Goal: Task Accomplishment & Management: Complete application form

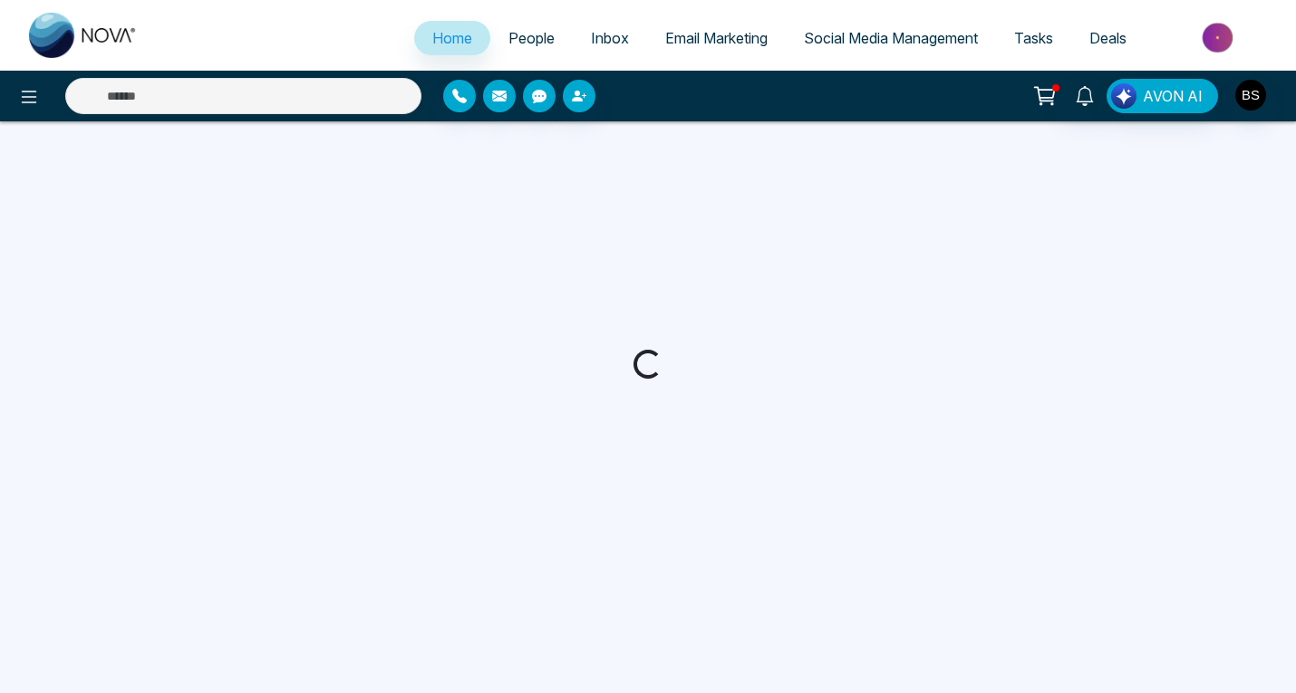
select select "*"
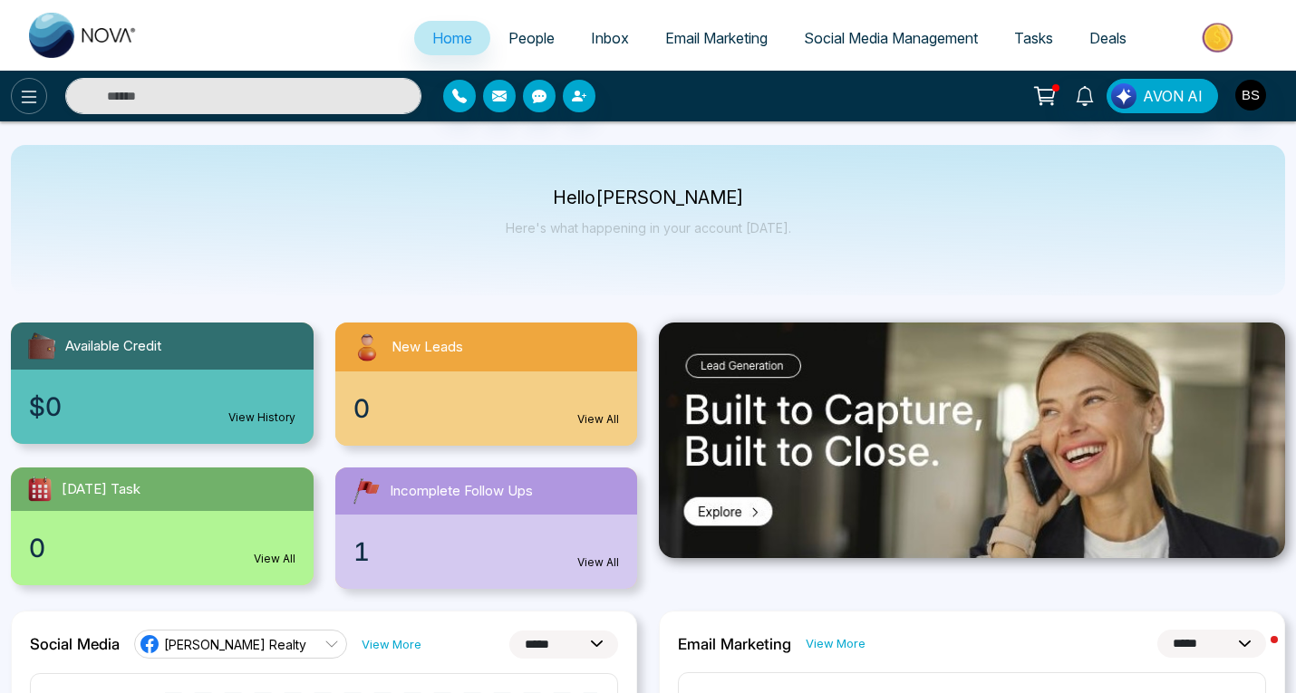
click at [34, 100] on icon at bounding box center [29, 97] width 22 height 22
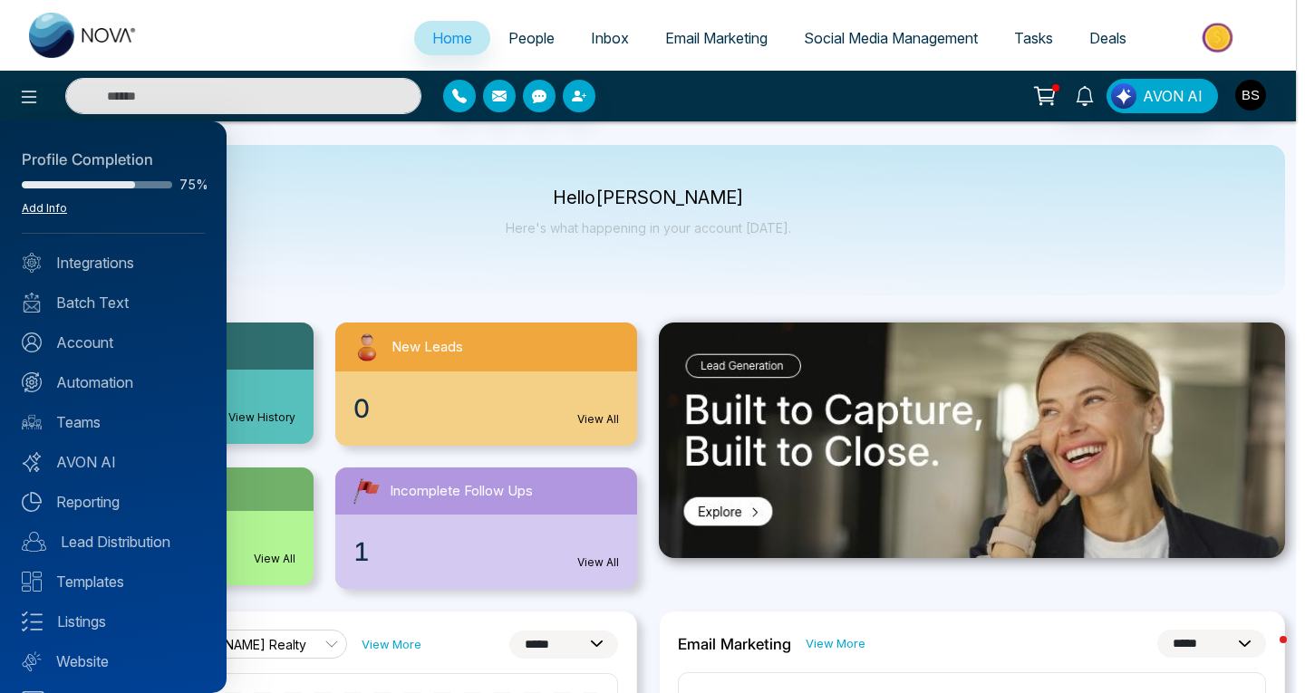
click at [49, 206] on link "Add Info" at bounding box center [44, 208] width 45 height 14
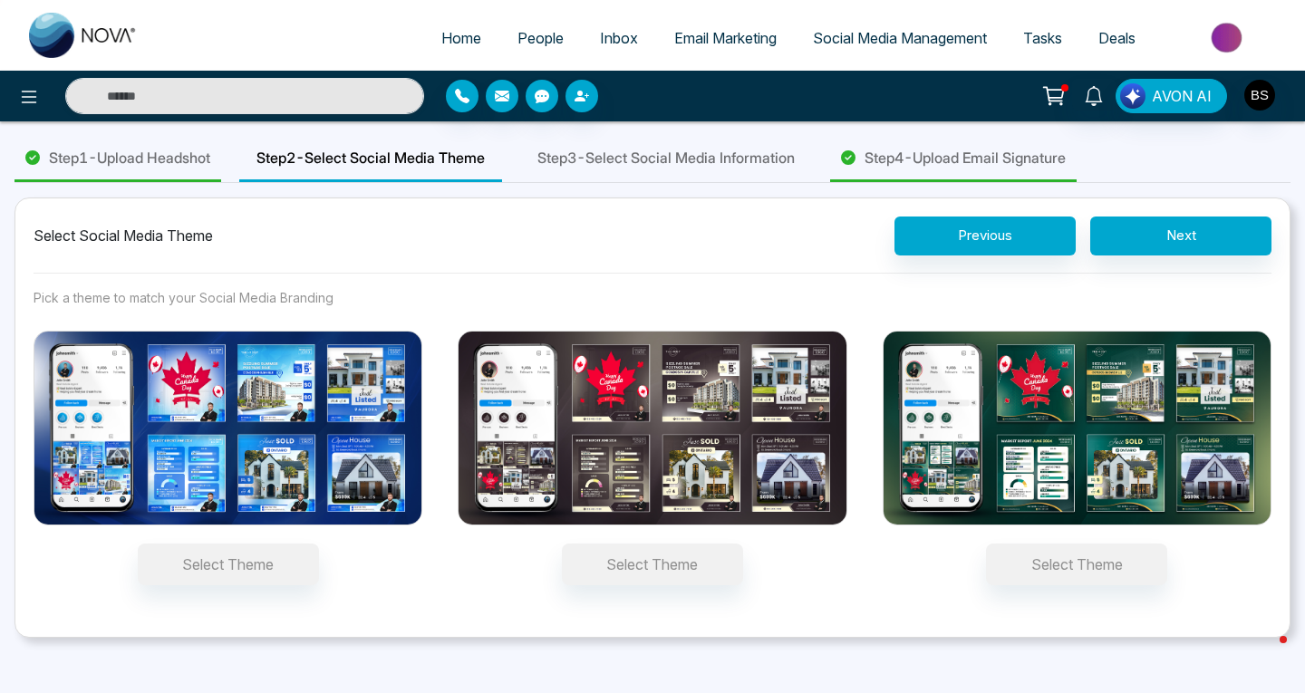
click at [153, 157] on span "Step 1 - Upload Headshot" at bounding box center [129, 158] width 161 height 22
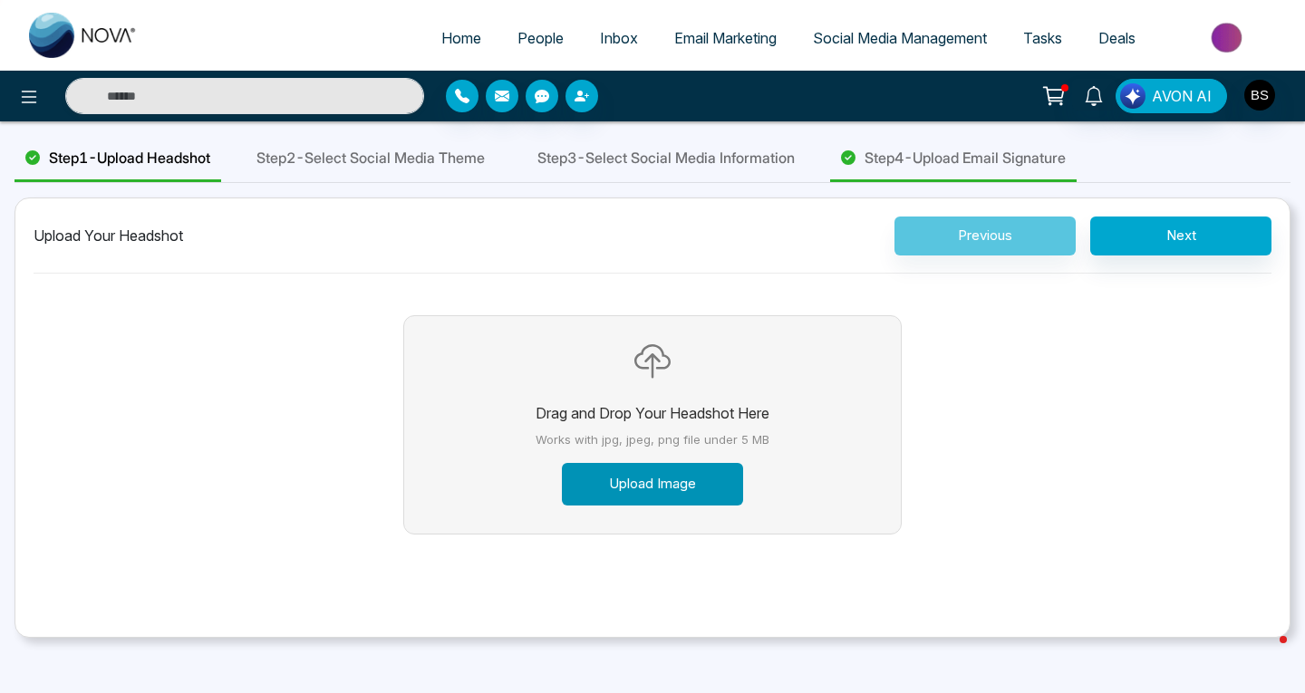
click at [648, 483] on button "Upload Image" at bounding box center [652, 484] width 181 height 43
click at [667, 488] on button "Upload Image" at bounding box center [652, 484] width 181 height 43
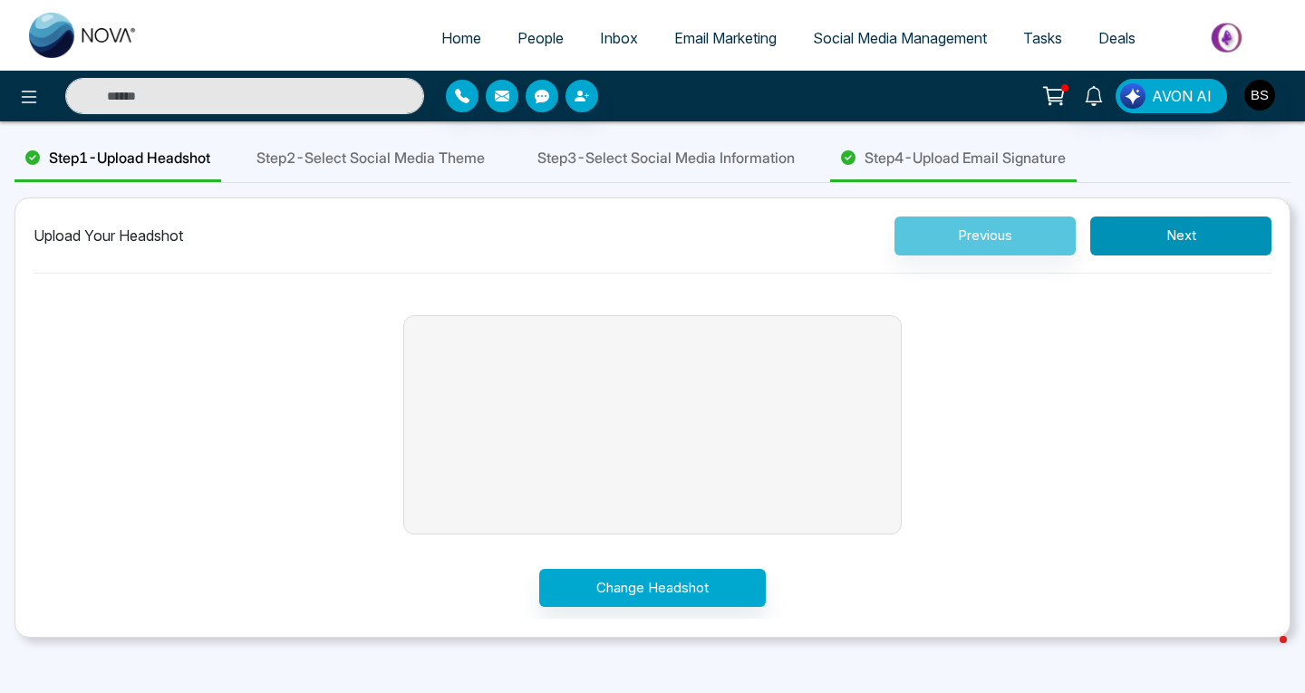
click at [1179, 240] on button "Next" at bounding box center [1180, 236] width 181 height 39
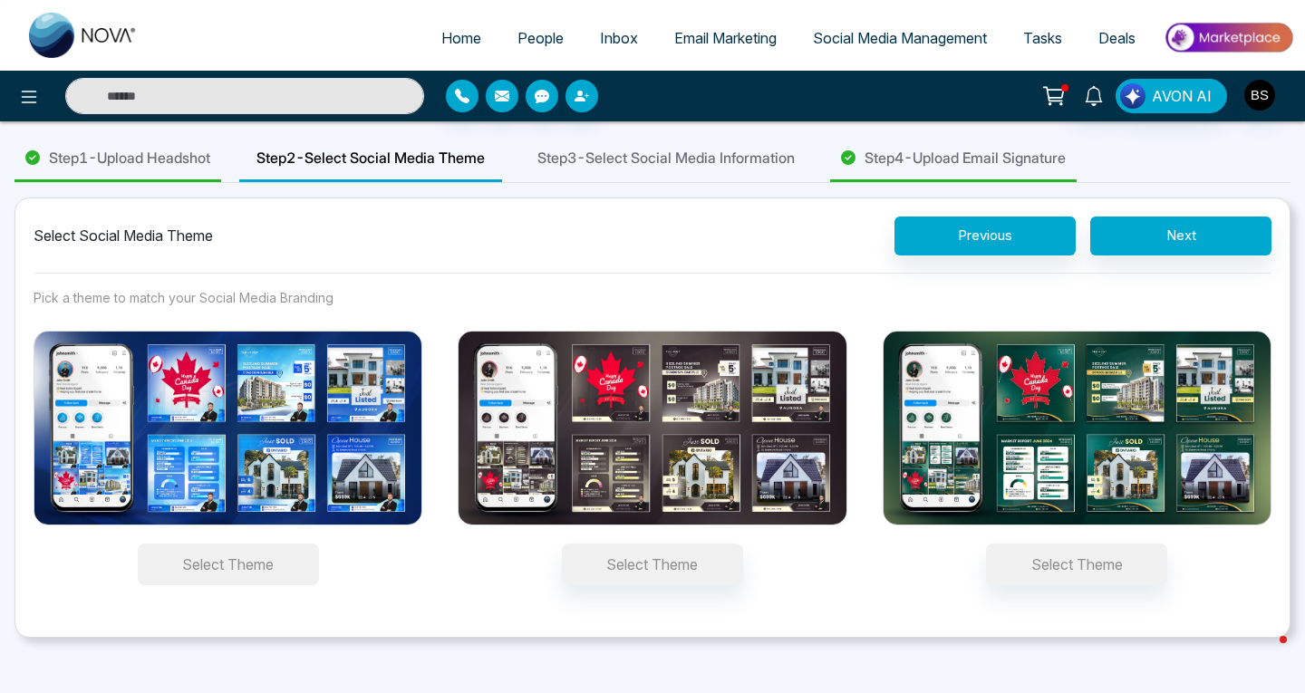
click at [269, 558] on button "Select Theme" at bounding box center [228, 565] width 181 height 42
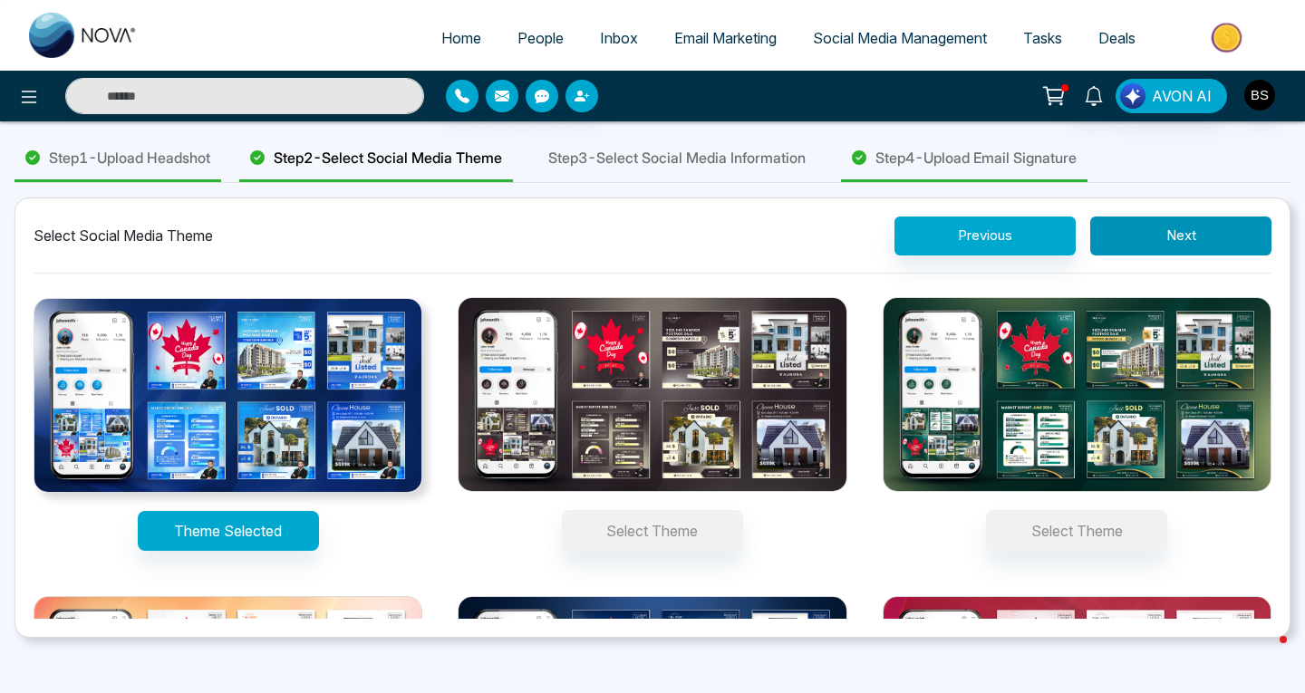
click at [1206, 234] on button "Next" at bounding box center [1180, 236] width 181 height 39
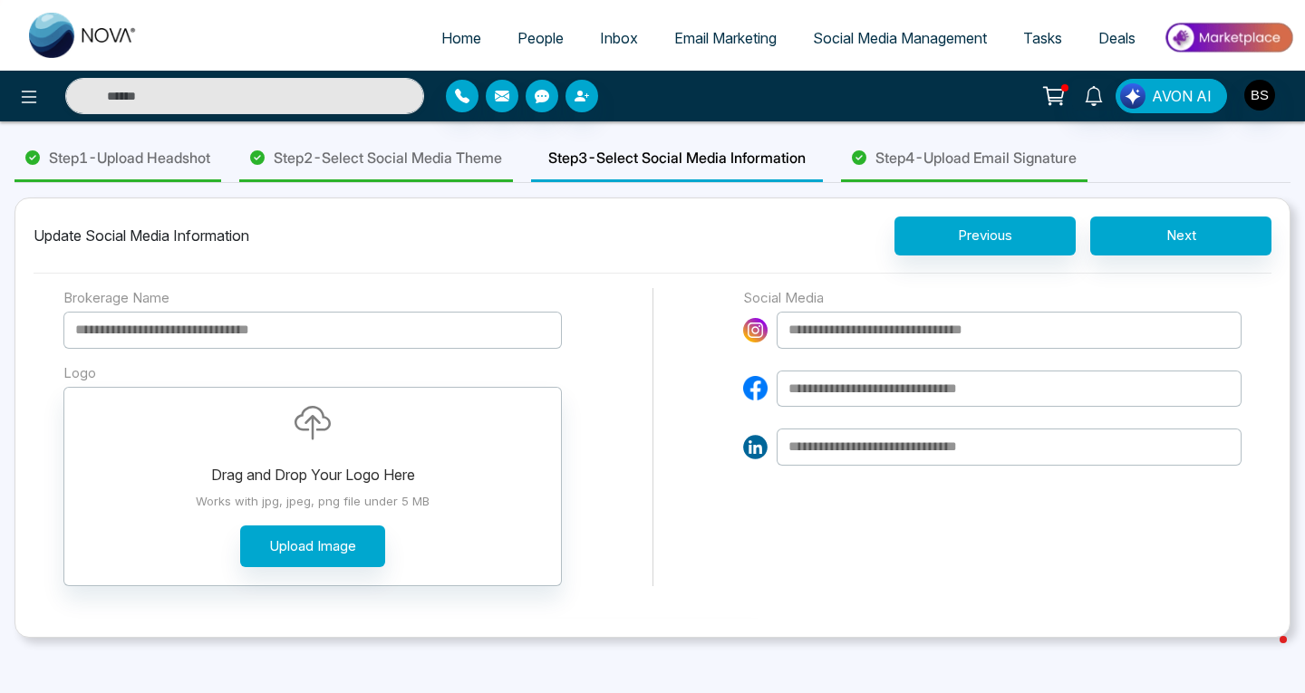
click at [82, 327] on input at bounding box center [312, 330] width 498 height 37
type input "*"
type input "**********"
click at [602, 301] on div "**********" at bounding box center [652, 437] width 1178 height 299
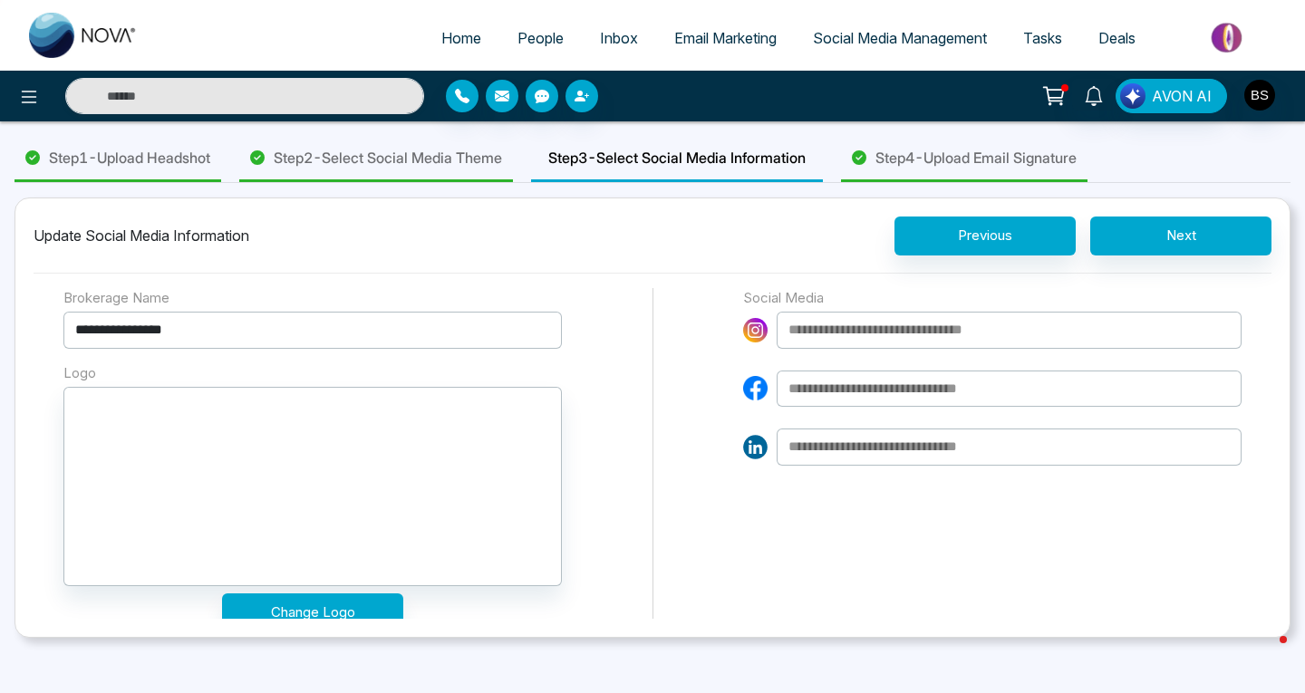
drag, startPoint x: 1268, startPoint y: 609, endPoint x: 834, endPoint y: 556, distance: 437.2
click at [834, 556] on div "Social Media" at bounding box center [992, 464] width 498 height 352
drag, startPoint x: 1266, startPoint y: 613, endPoint x: 772, endPoint y: 246, distance: 615.2
click at [772, 246] on div "Update Social Media Information Previous Next" at bounding box center [653, 245] width 1238 height 57
click at [975, 455] on input at bounding box center [1008, 447] width 465 height 37
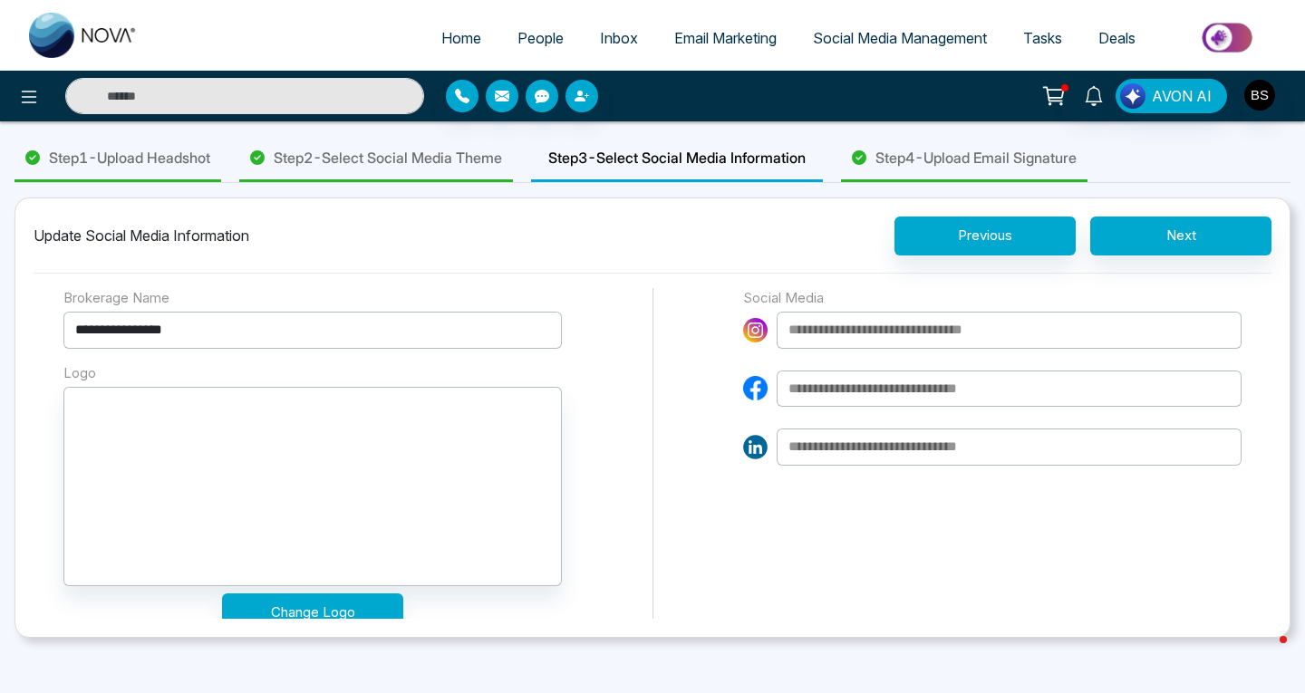
click at [827, 335] on input at bounding box center [1008, 330] width 465 height 37
click at [802, 386] on input at bounding box center [1008, 389] width 465 height 37
paste input "**********"
type input "**********"
click at [793, 325] on input at bounding box center [1008, 330] width 465 height 37
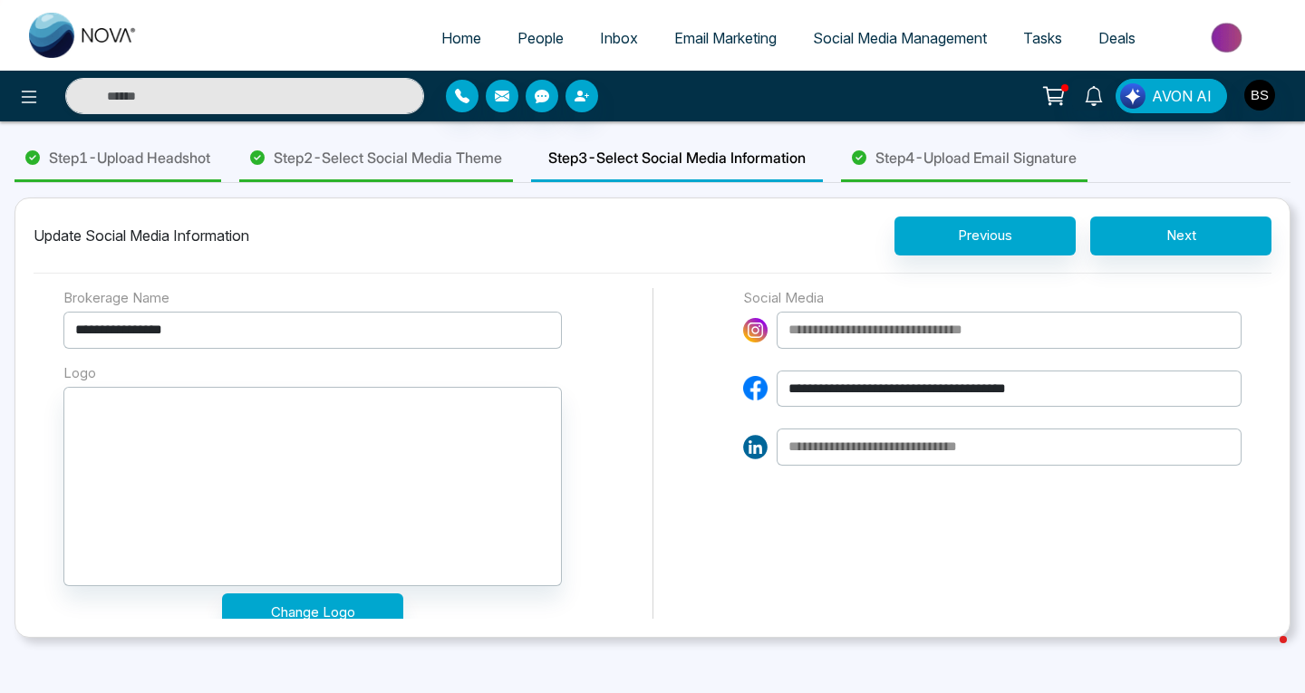
paste input "**********"
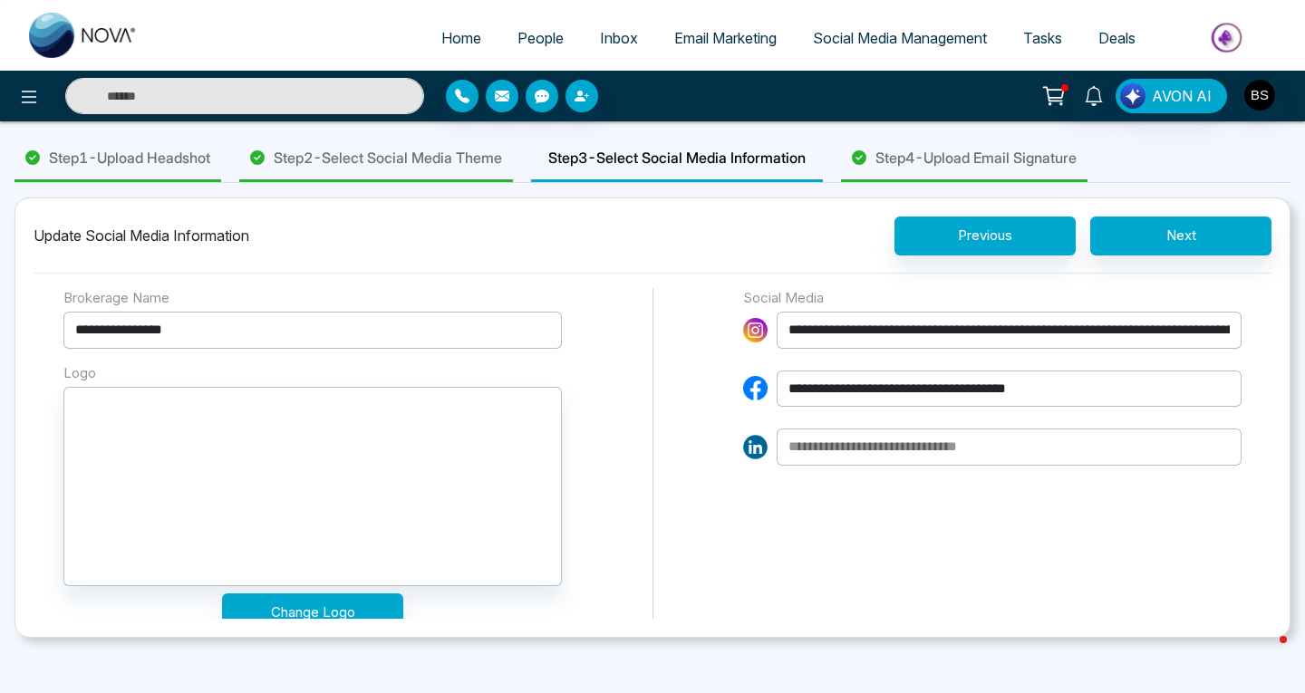
scroll to position [0, 196]
type input "**********"
click at [687, 533] on div "**********" at bounding box center [652, 464] width 1178 height 352
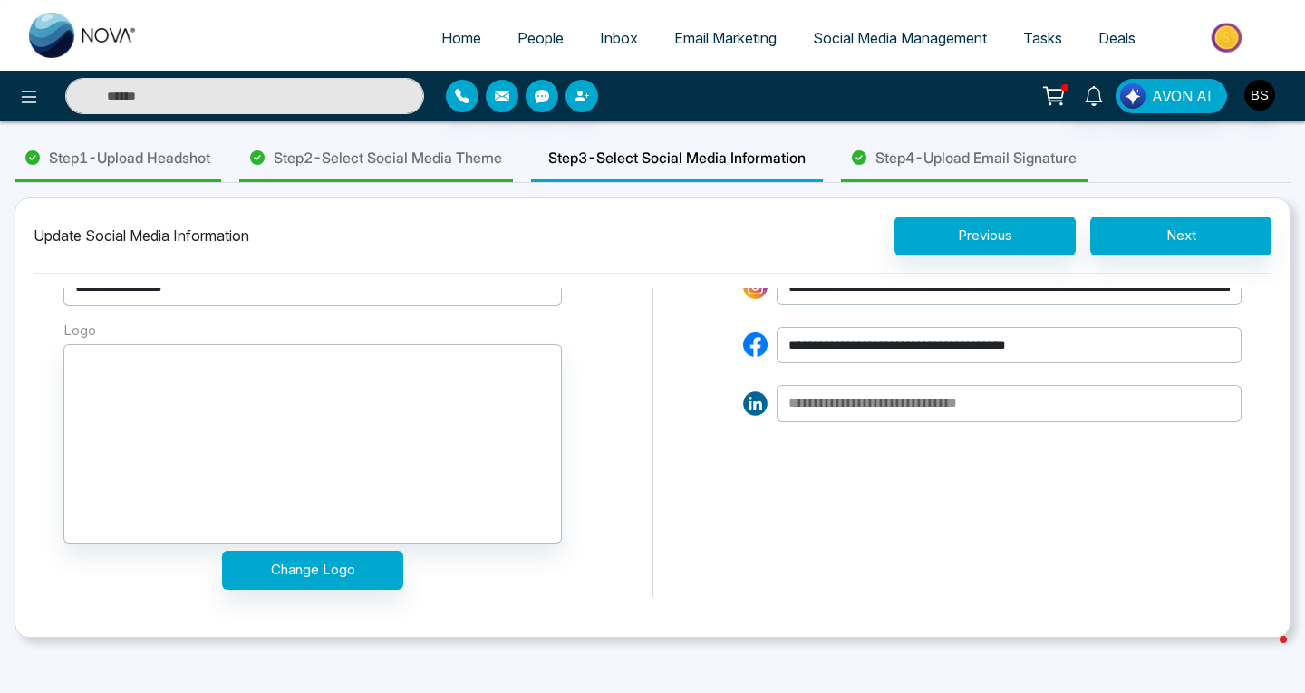
scroll to position [5, 0]
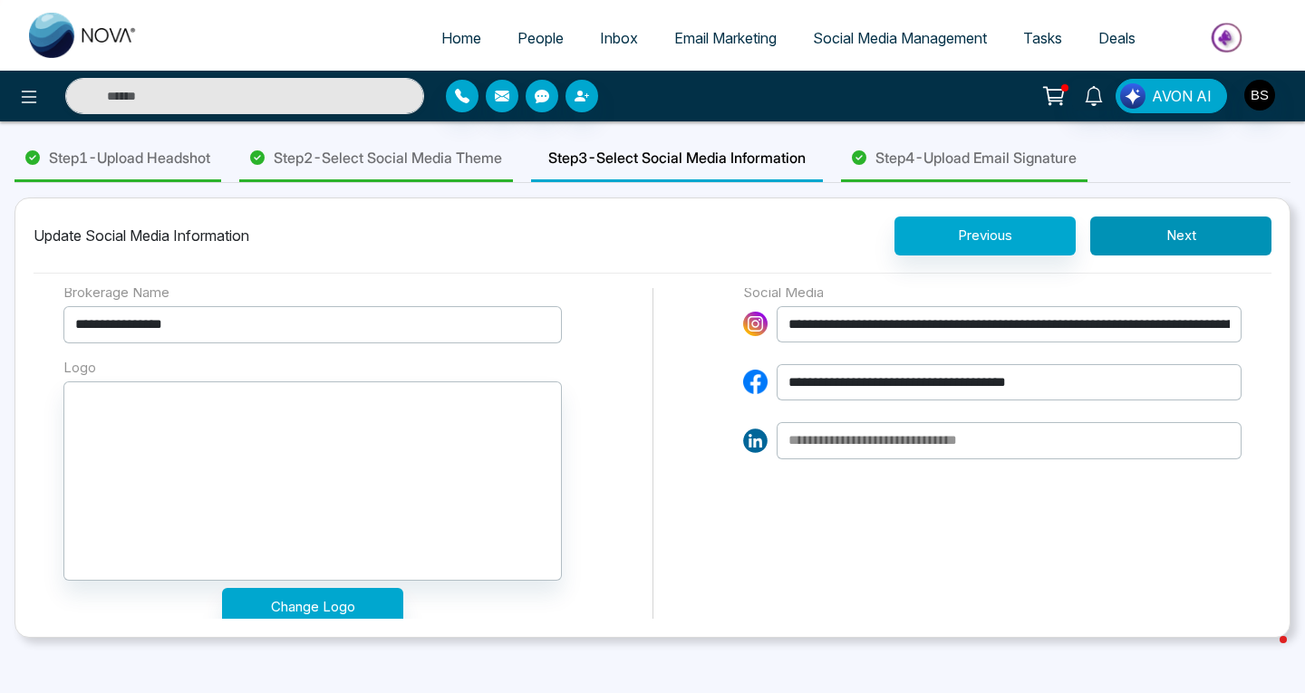
click at [1161, 235] on button "Next" at bounding box center [1180, 236] width 181 height 39
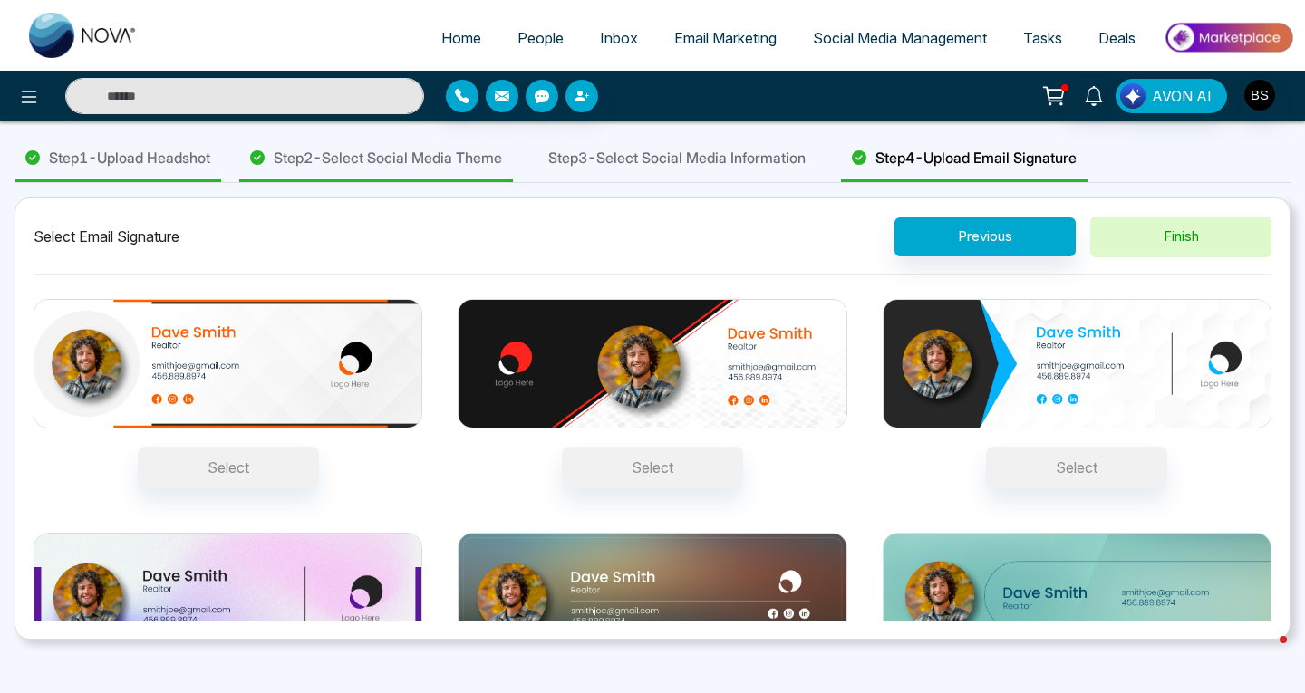
scroll to position [36, 0]
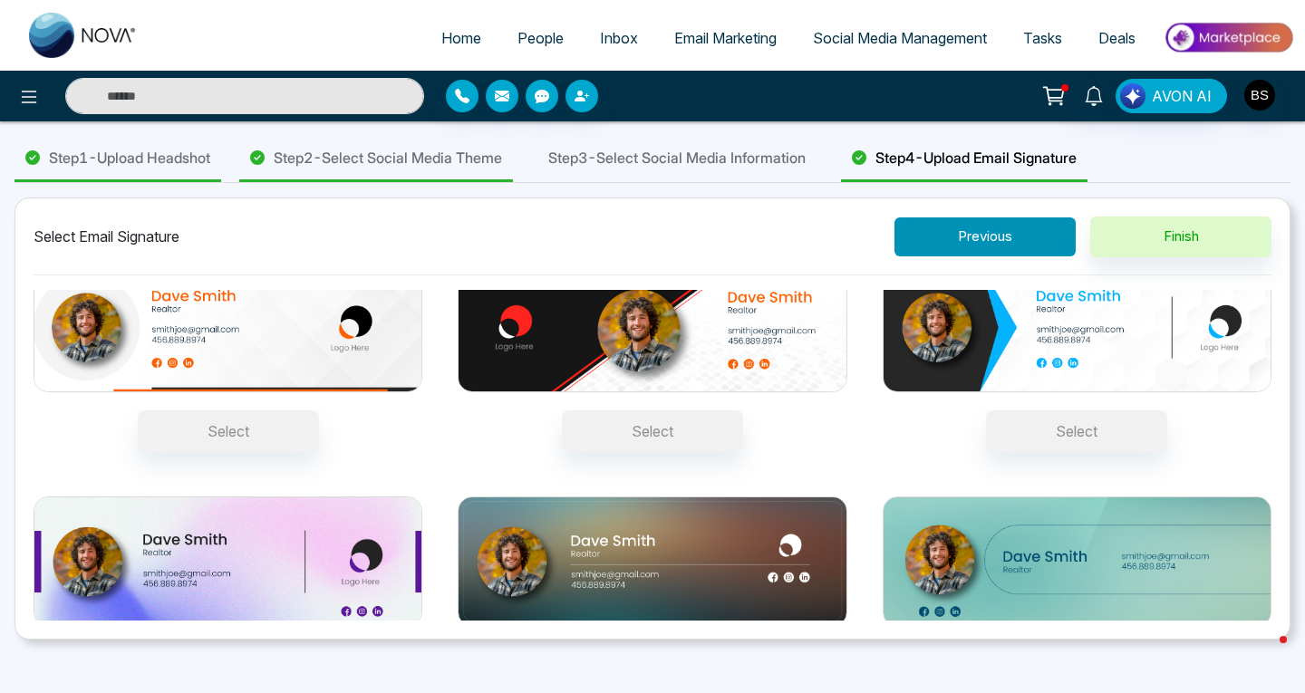
click at [1040, 236] on button "Previous" at bounding box center [984, 236] width 181 height 39
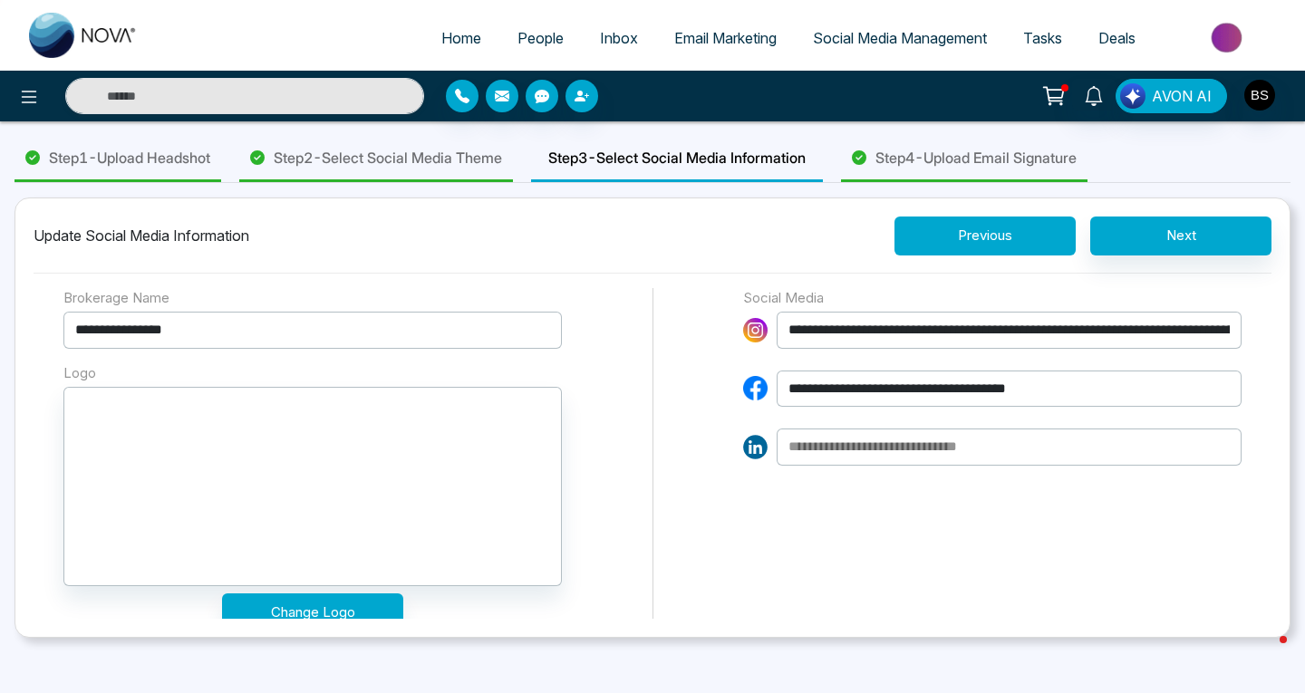
scroll to position [108, 0]
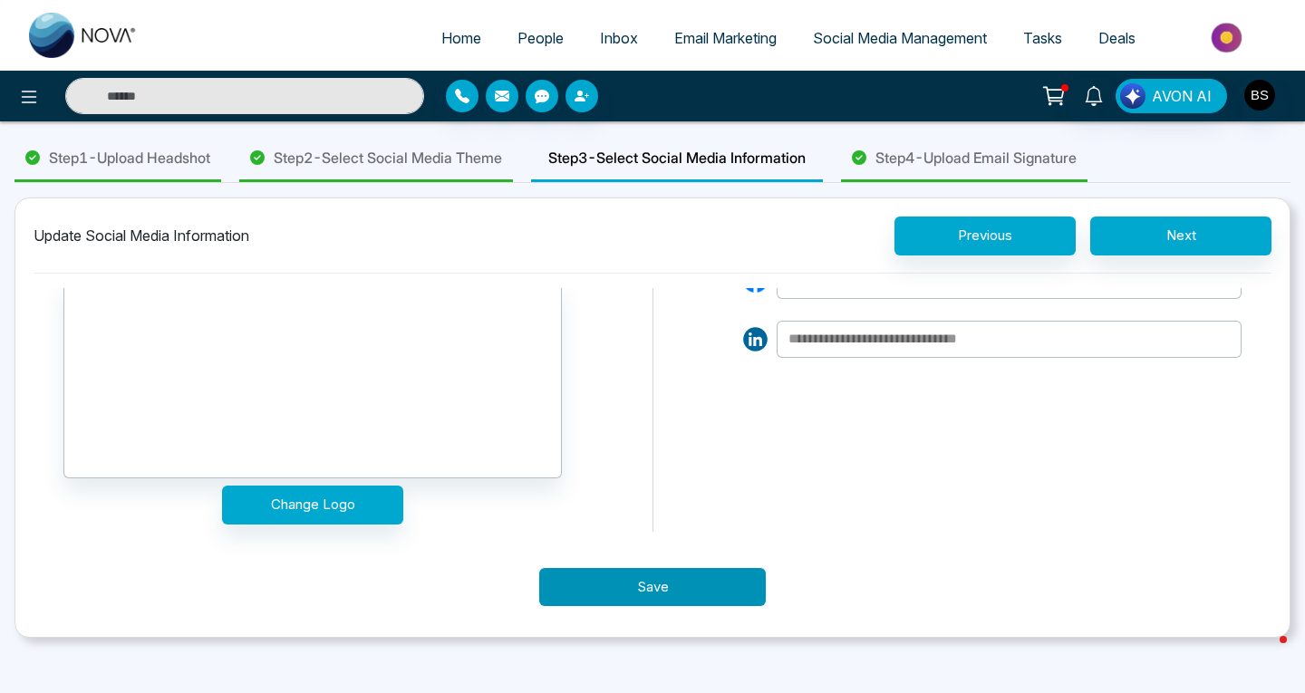
click at [646, 588] on button "Save" at bounding box center [652, 587] width 227 height 39
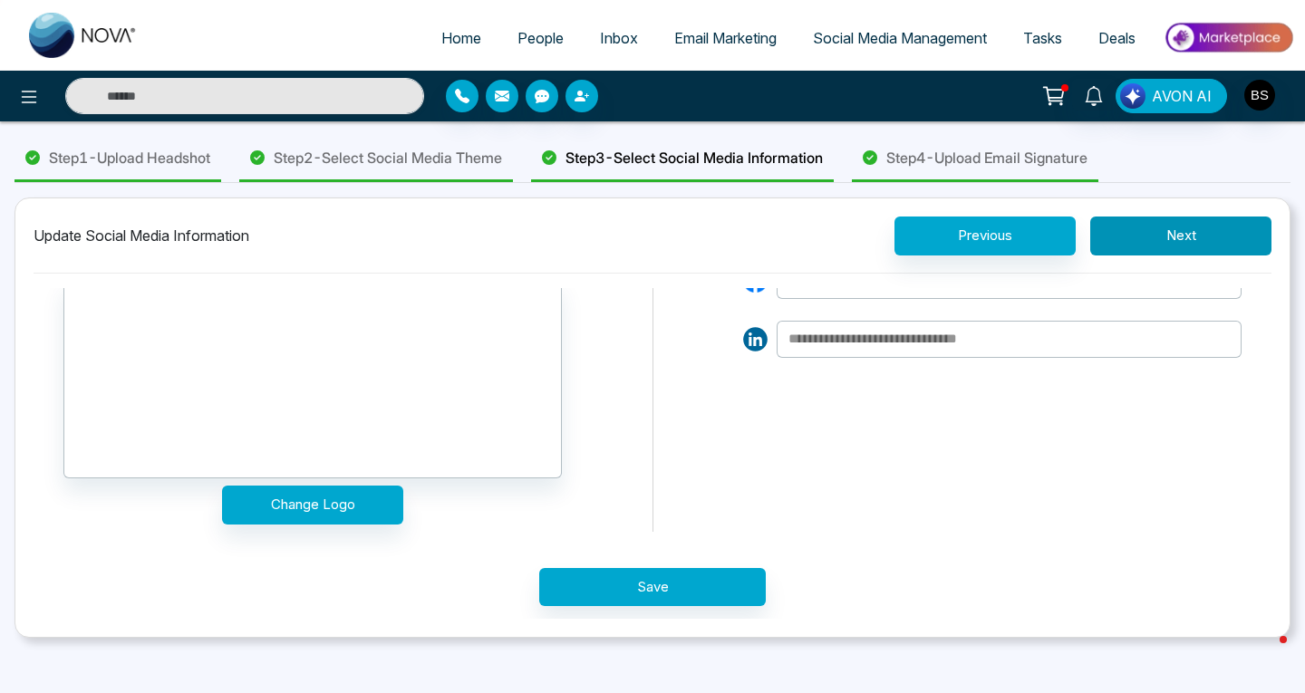
click at [1161, 239] on button "Next" at bounding box center [1180, 236] width 181 height 39
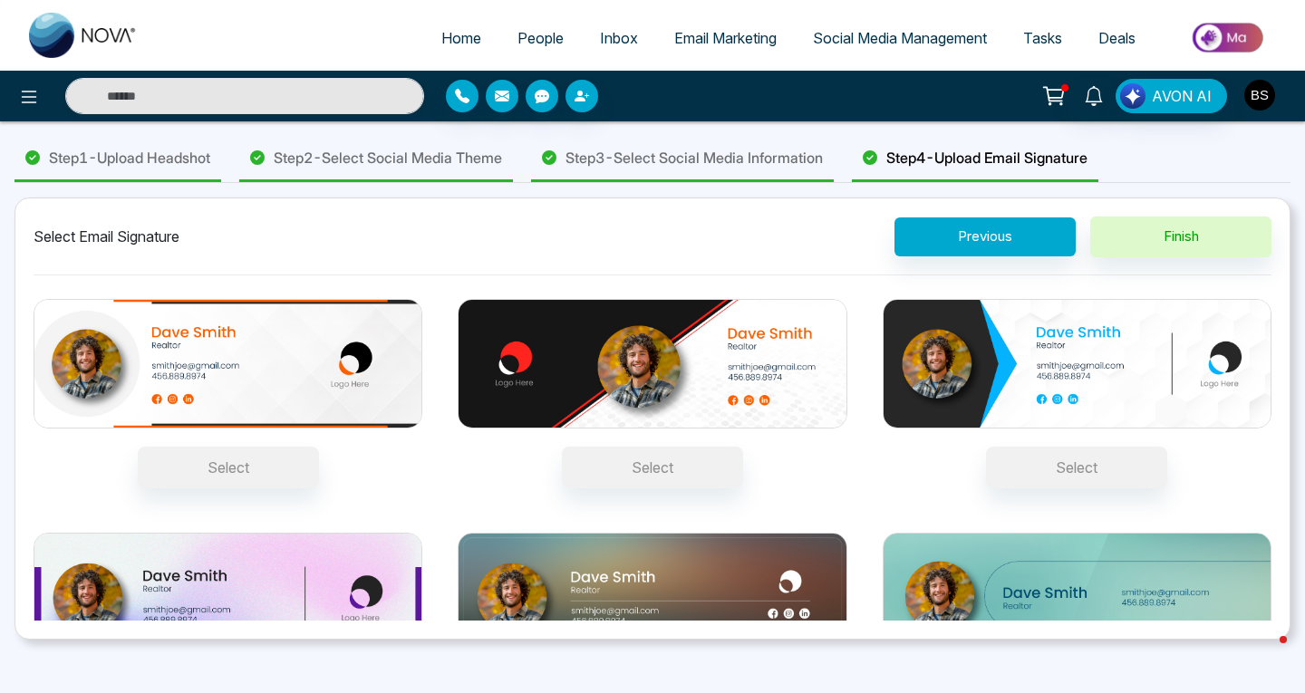
click at [1258, 98] on img "button" at bounding box center [1259, 95] width 31 height 31
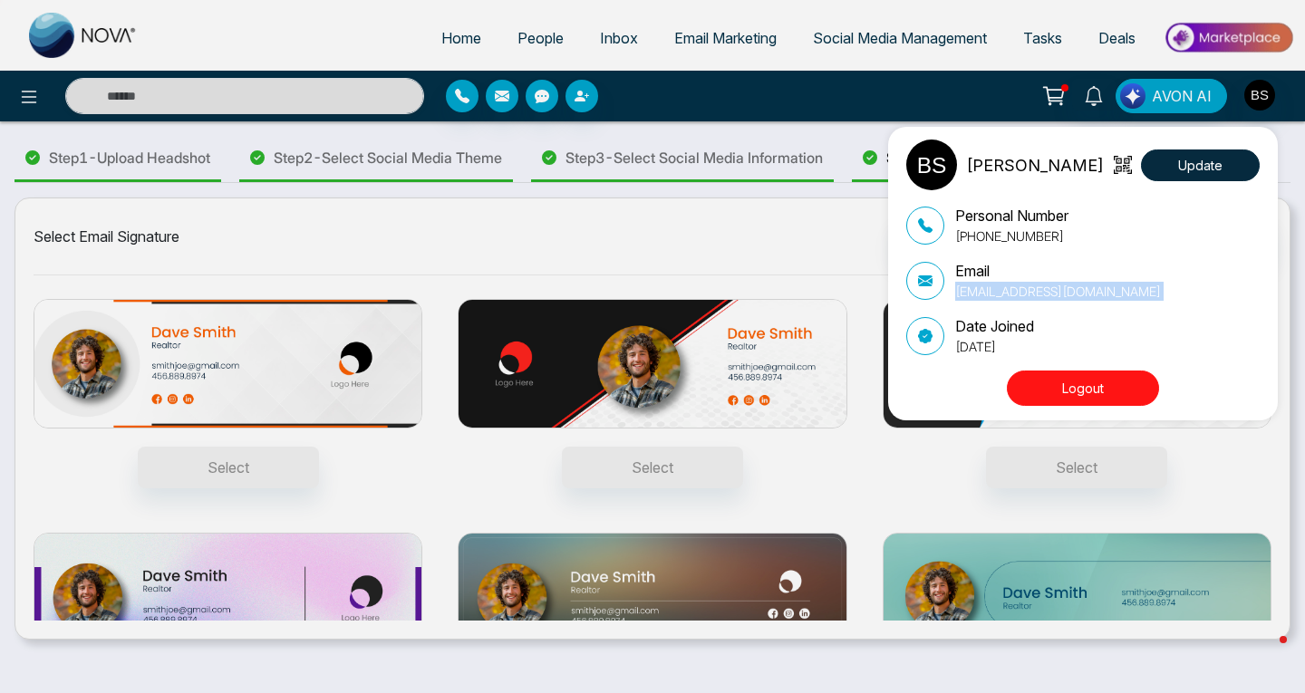
drag, startPoint x: 1115, startPoint y: 262, endPoint x: 962, endPoint y: 319, distance: 163.4
click at [962, 319] on div "Personal Number +14162754735 Email bryansimms998@hotmail.com Date Joined Octobe…" at bounding box center [1082, 280] width 353 height 151
click at [1194, 279] on div "Email bryansimms998@hotmail.com" at bounding box center [1082, 280] width 353 height 41
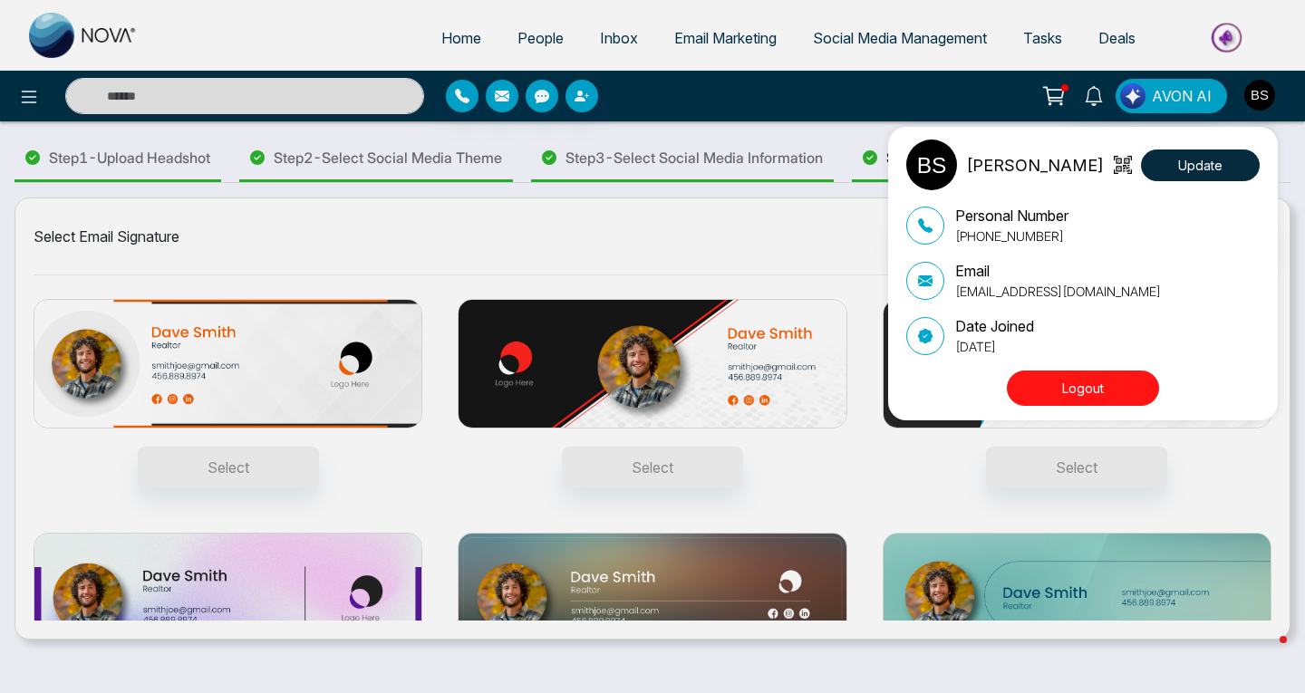
click at [1263, 611] on div "Brian Simms Update Personal Number +14162754735 Email bryansimms998@hotmail.com…" at bounding box center [652, 346] width 1305 height 693
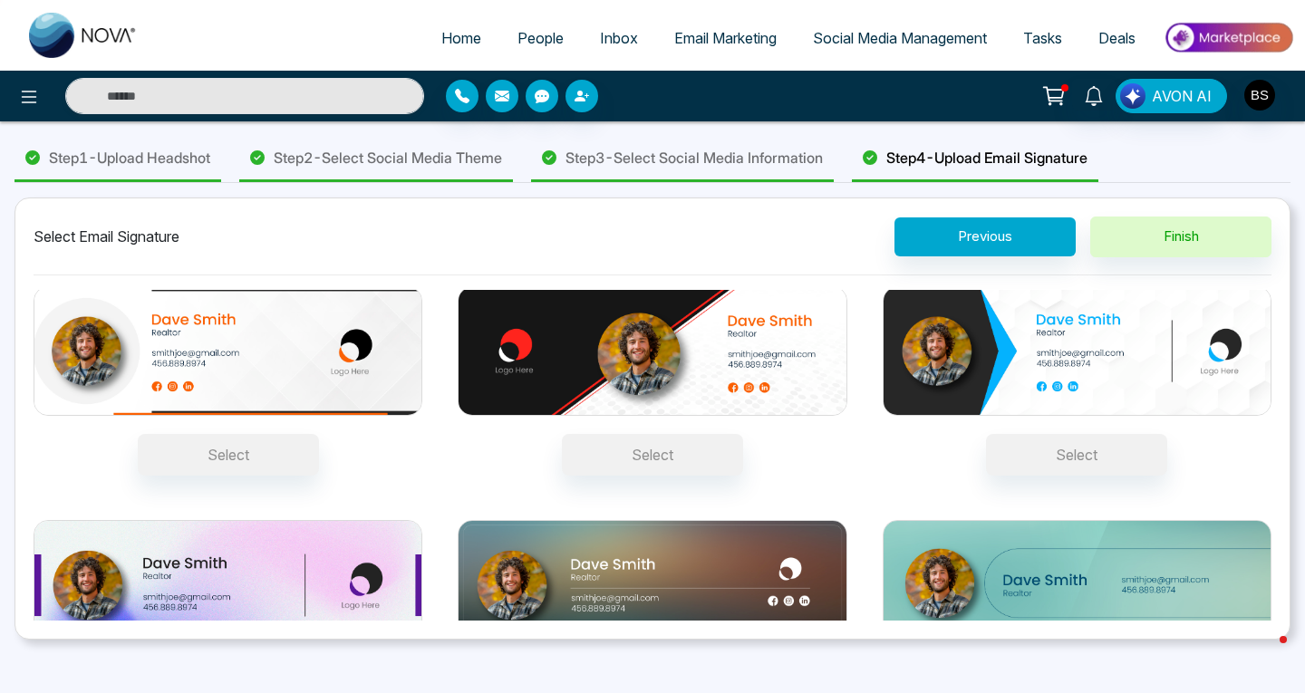
scroll to position [0, 0]
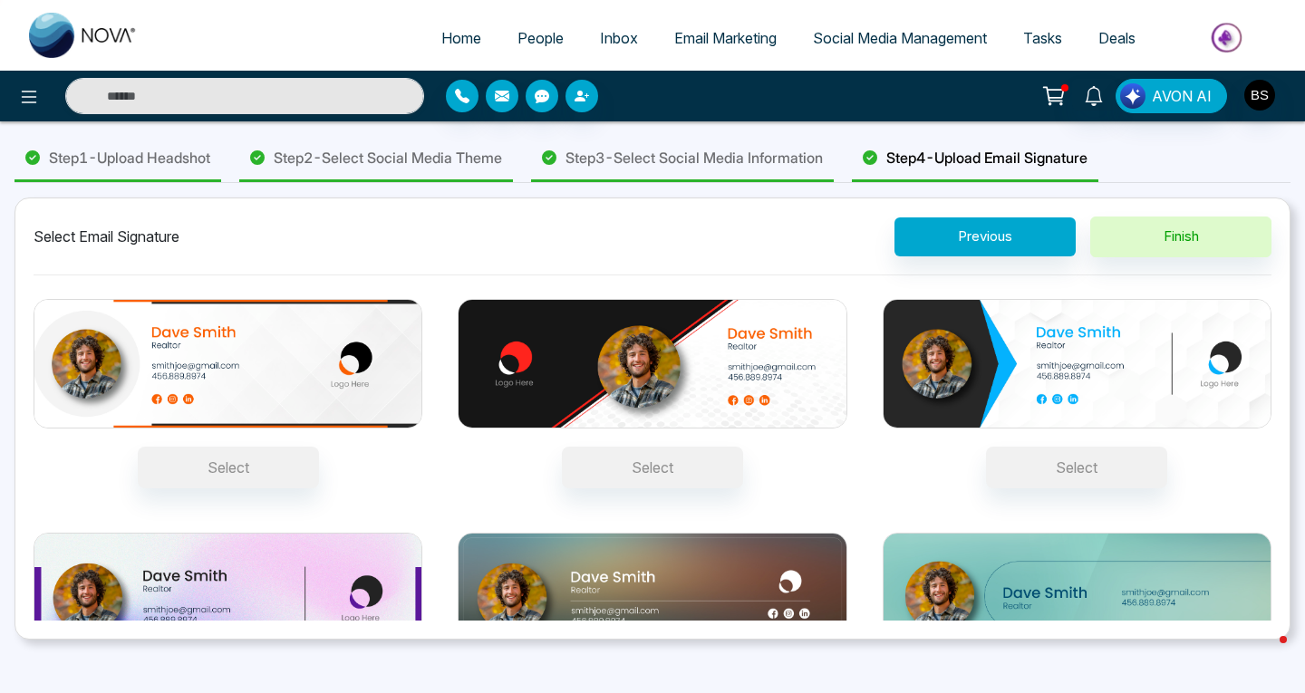
drag, startPoint x: 1266, startPoint y: 612, endPoint x: 866, endPoint y: 444, distance: 433.7
click at [866, 444] on div "Select Select Select Select Select Select" at bounding box center [653, 507] width 1238 height 434
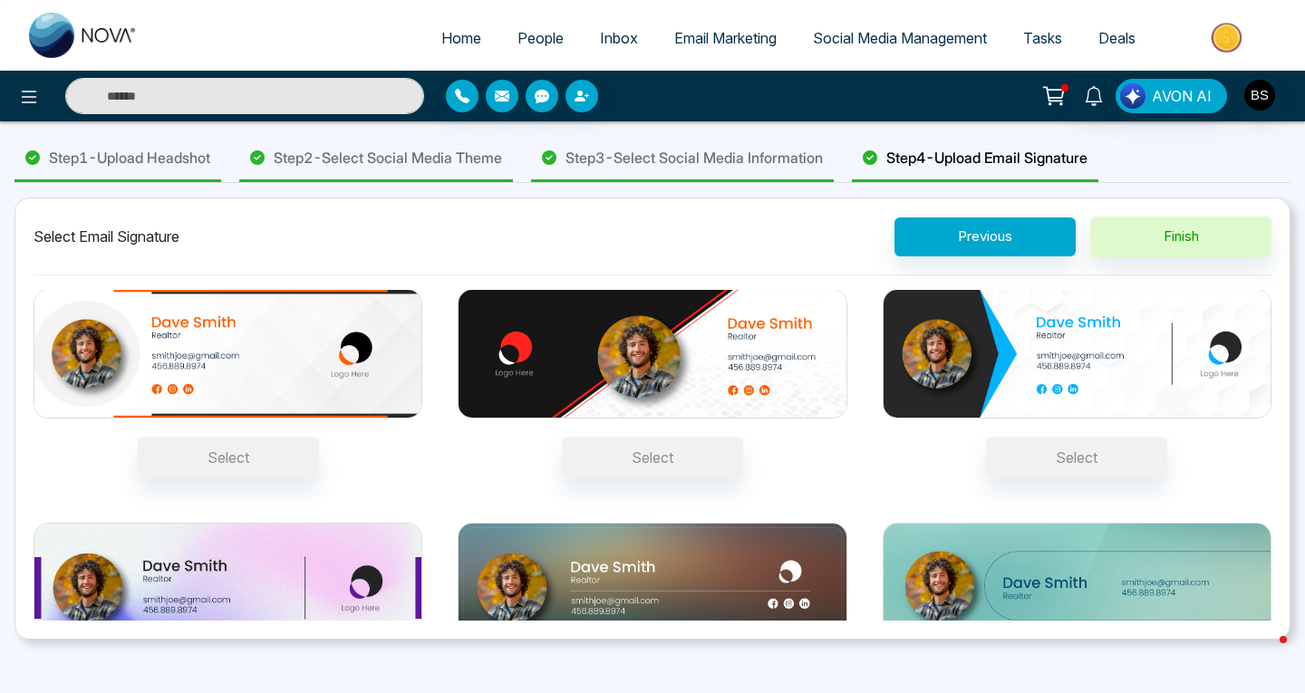
scroll to position [12, 0]
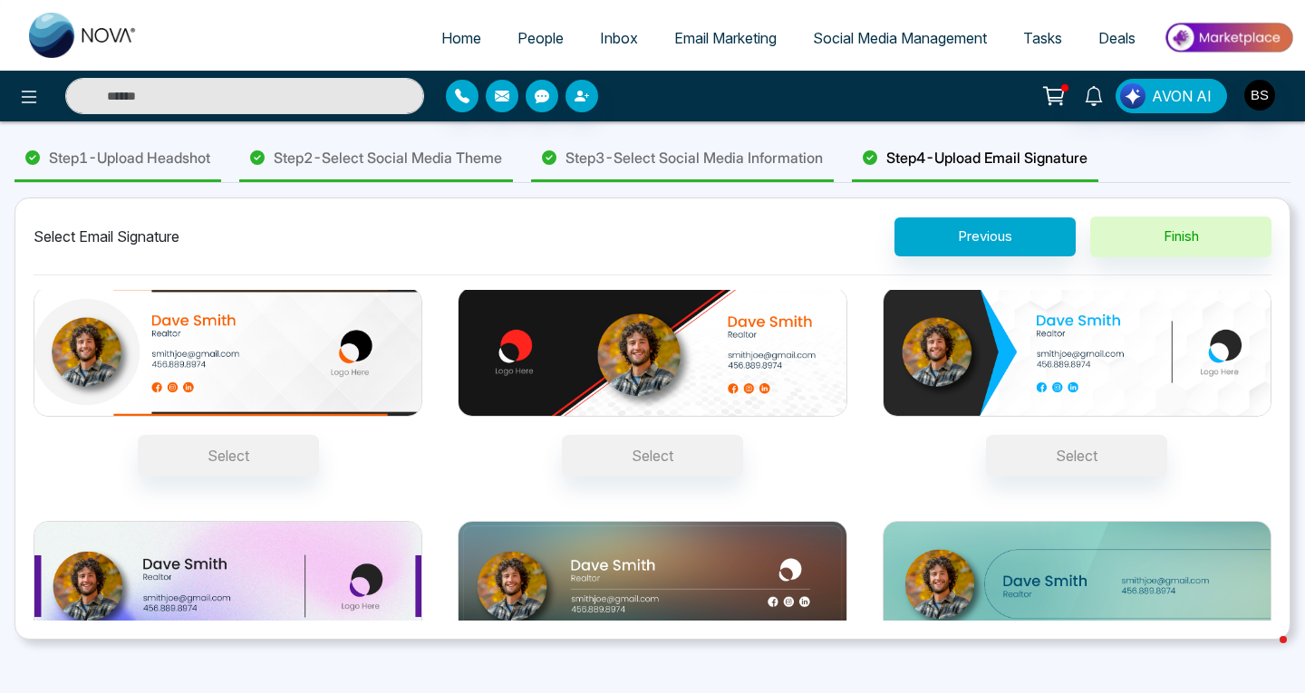
click at [1276, 402] on div "Select Email Signature Previous Finish Select Select Select Select Select Select" at bounding box center [652, 419] width 1276 height 442
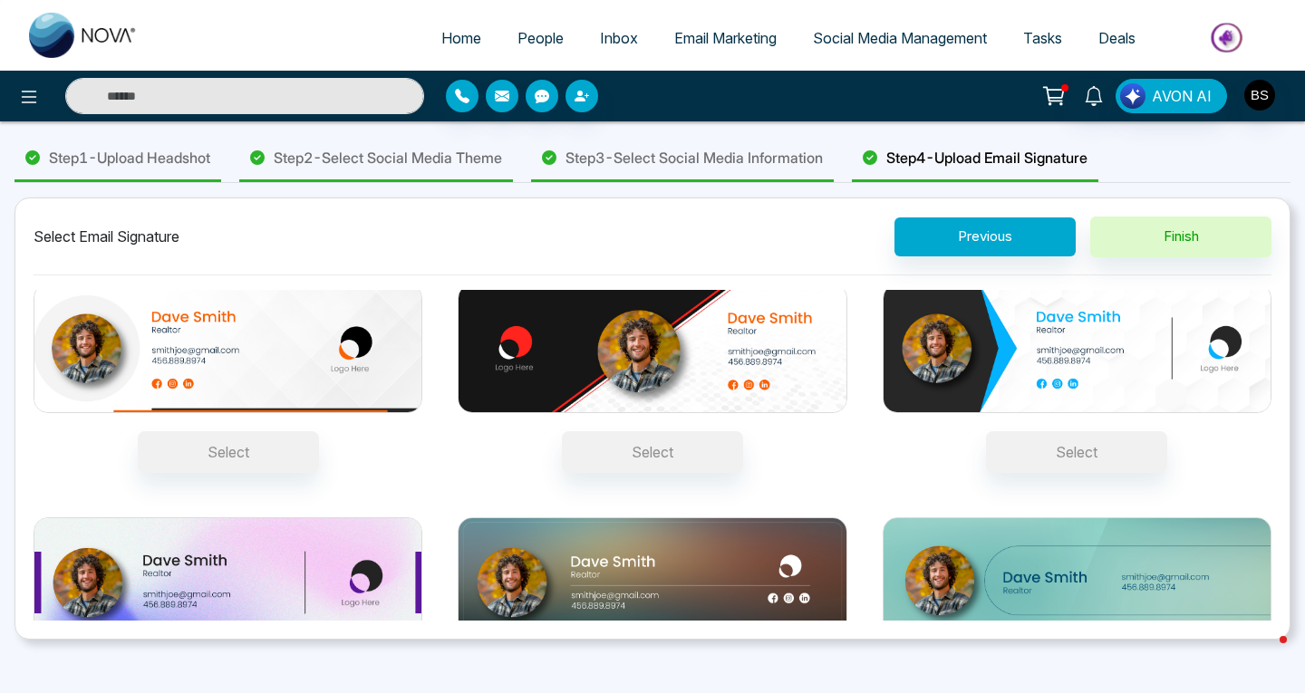
scroll to position [0, 0]
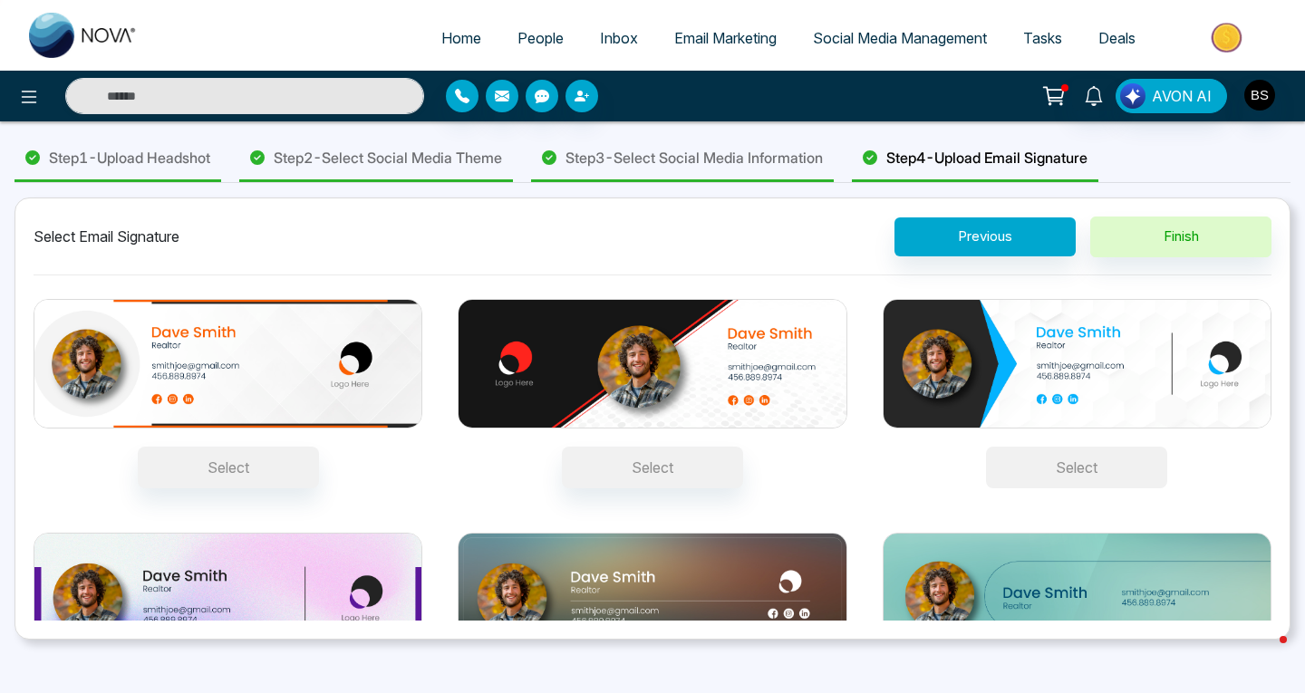
click at [1078, 464] on button "Select" at bounding box center [1076, 468] width 181 height 42
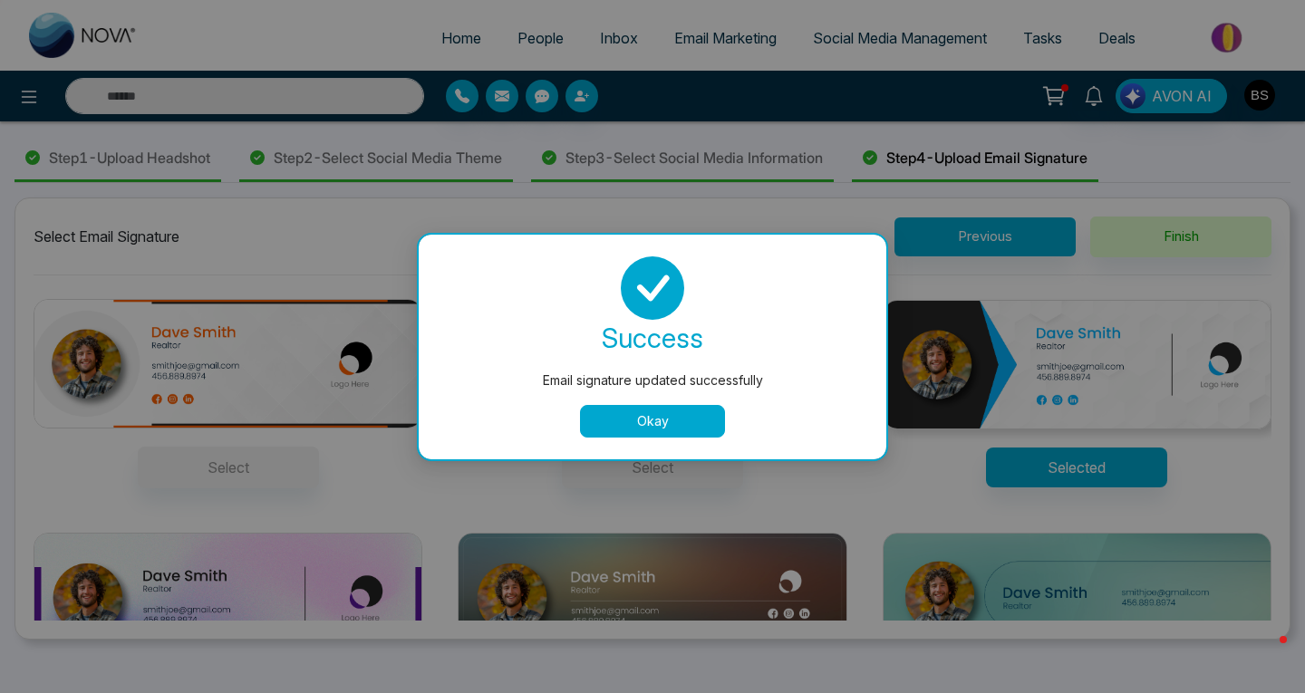
click at [678, 423] on button "Okay" at bounding box center [652, 421] width 145 height 33
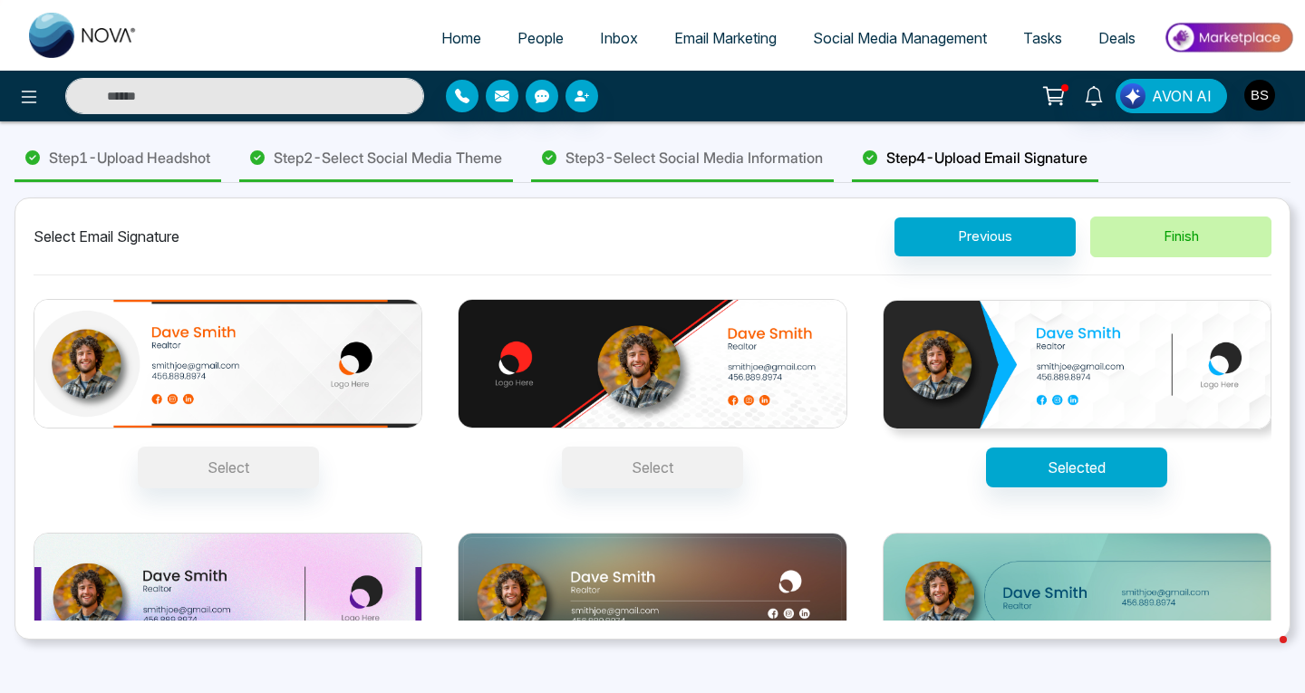
click at [1167, 251] on button "Finish" at bounding box center [1180, 237] width 181 height 41
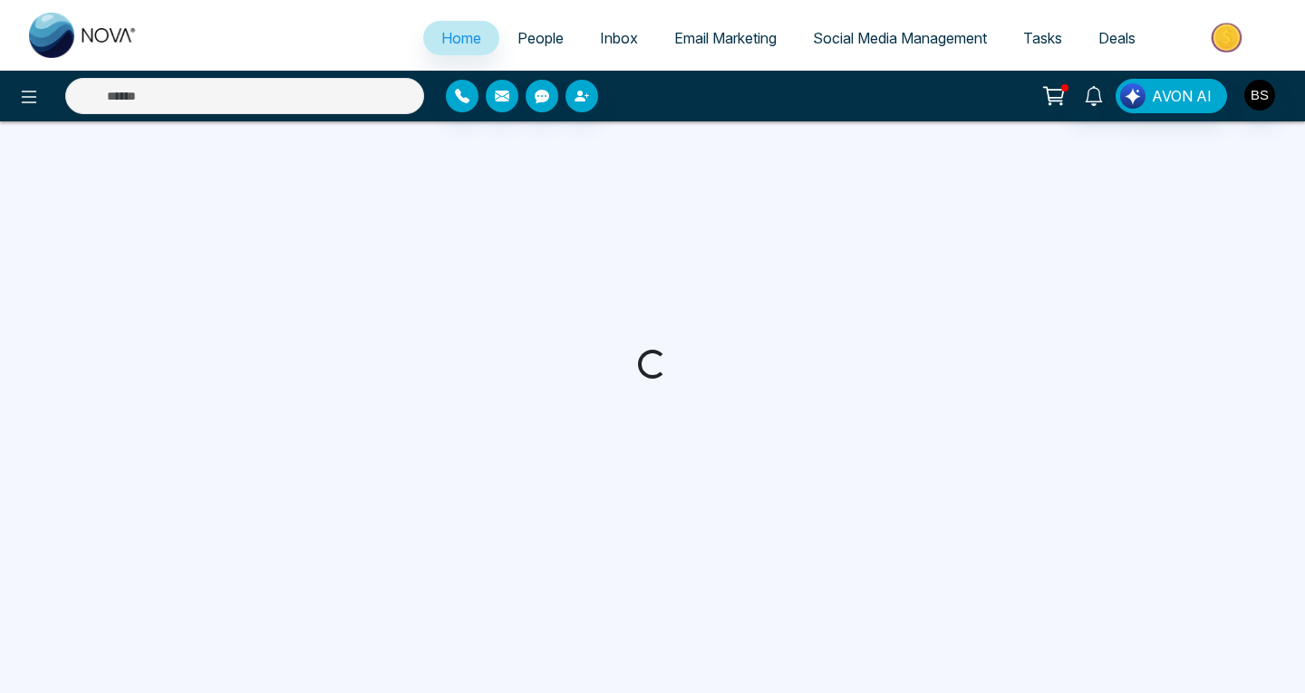
select select "*"
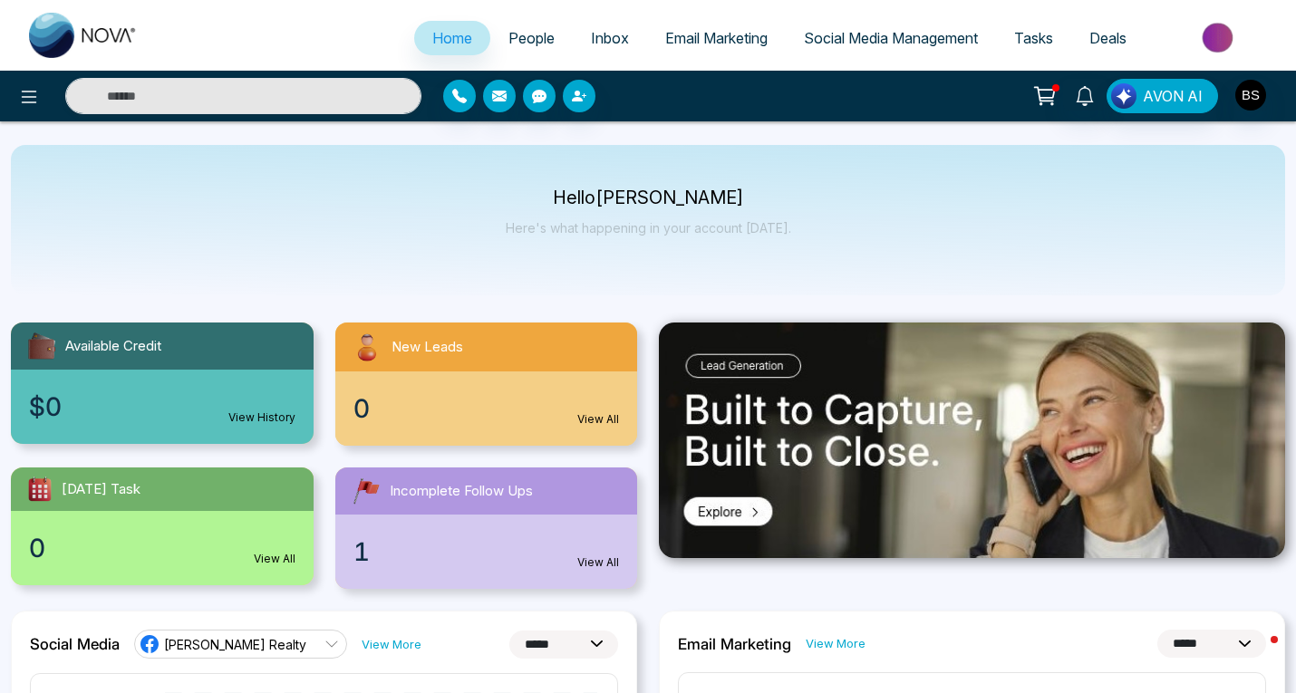
click at [897, 31] on span "Social Media Management" at bounding box center [891, 38] width 174 height 18
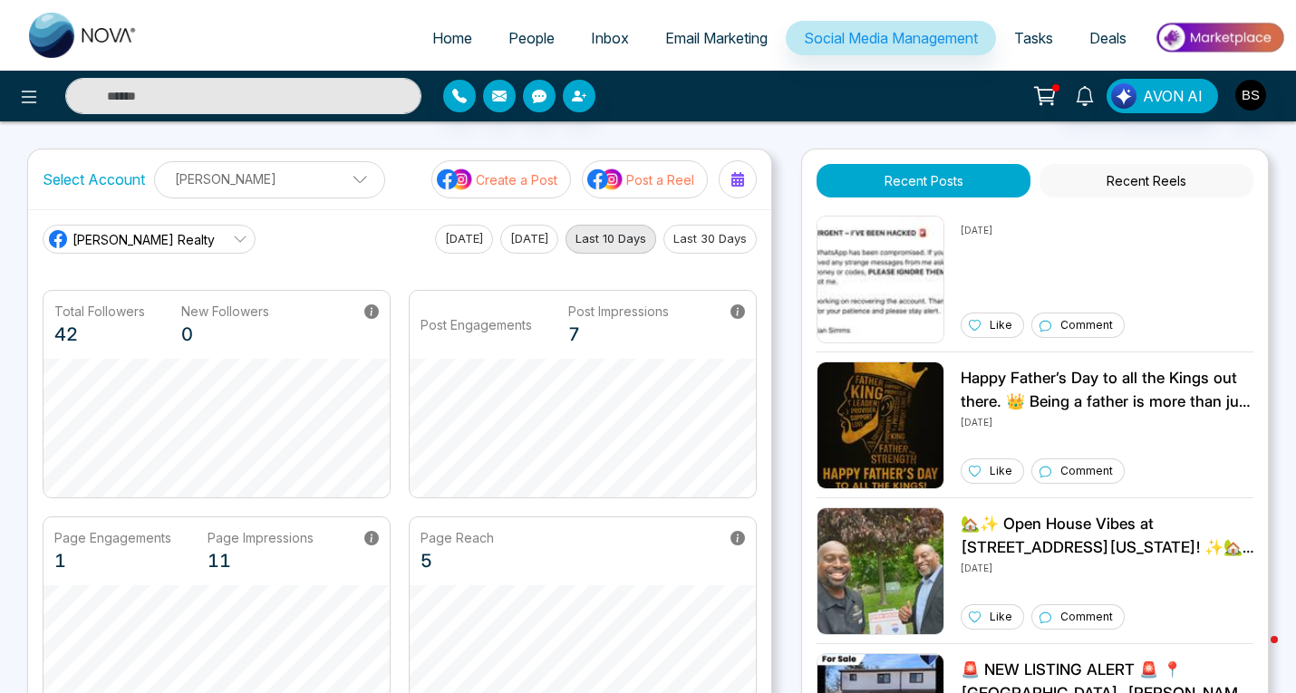
click at [233, 236] on icon at bounding box center [240, 239] width 14 height 14
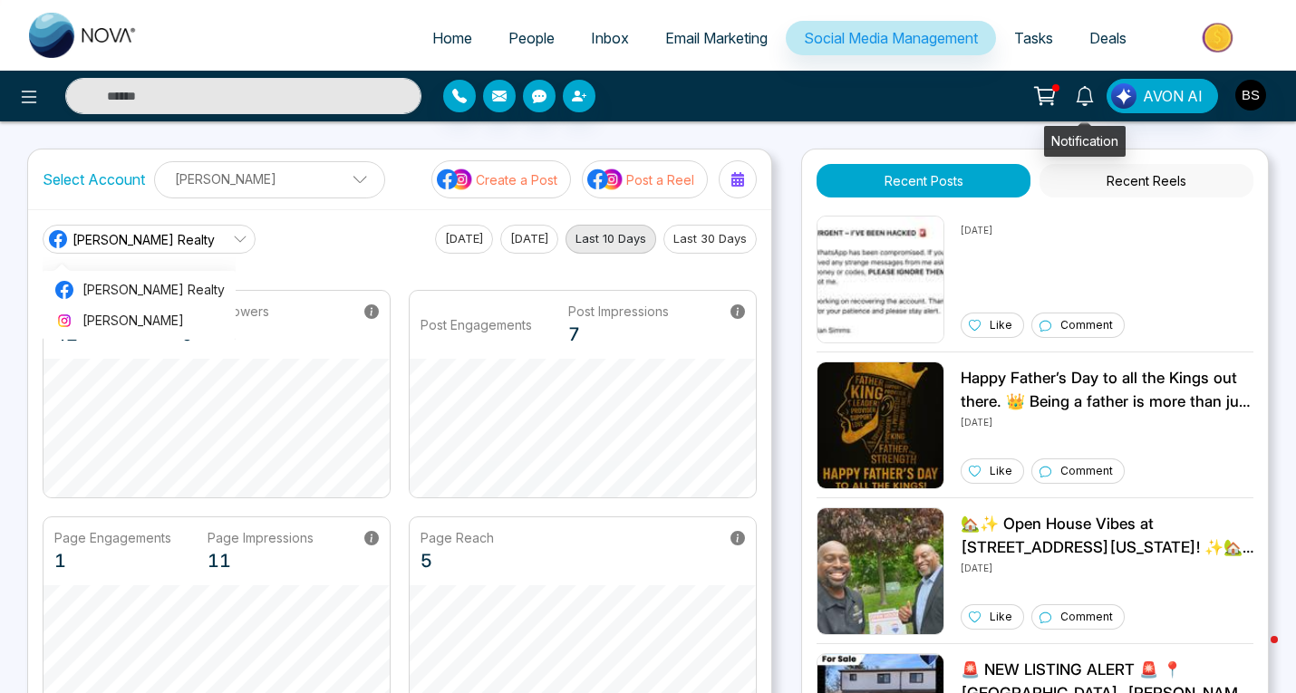
click at [1071, 92] on link at bounding box center [1084, 95] width 43 height 32
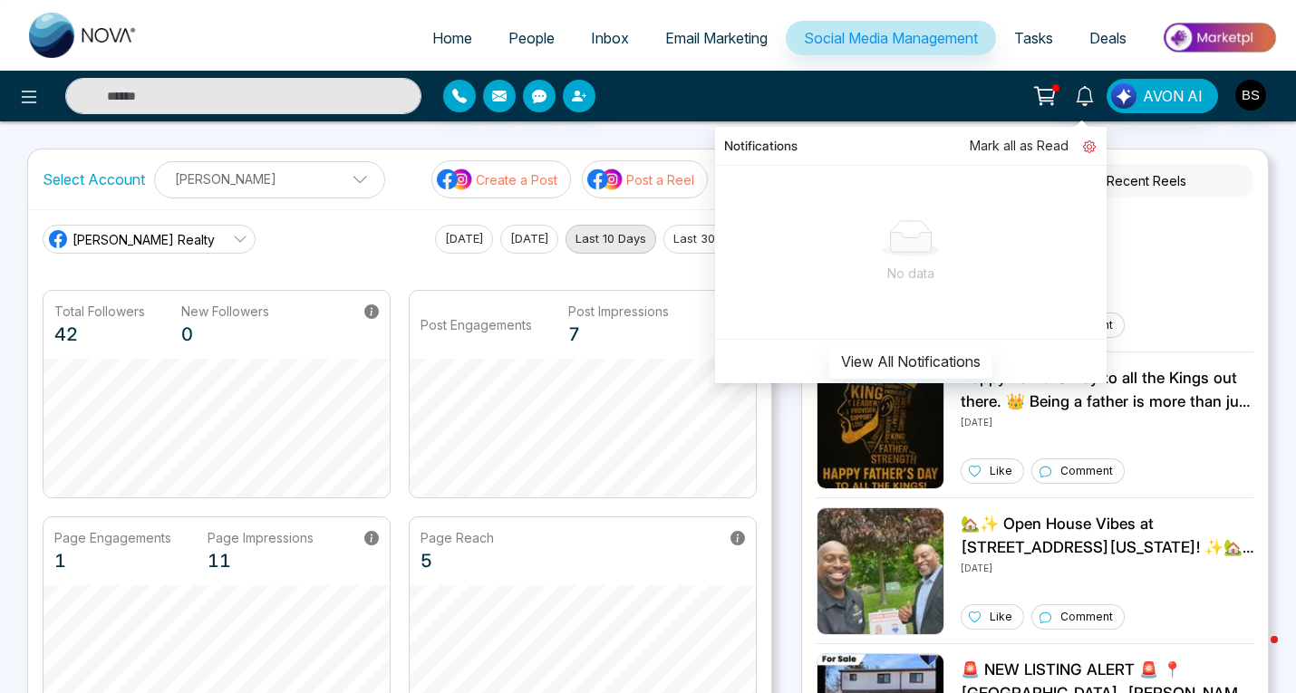
click at [1089, 149] on icon at bounding box center [1088, 147] width 5 height 5
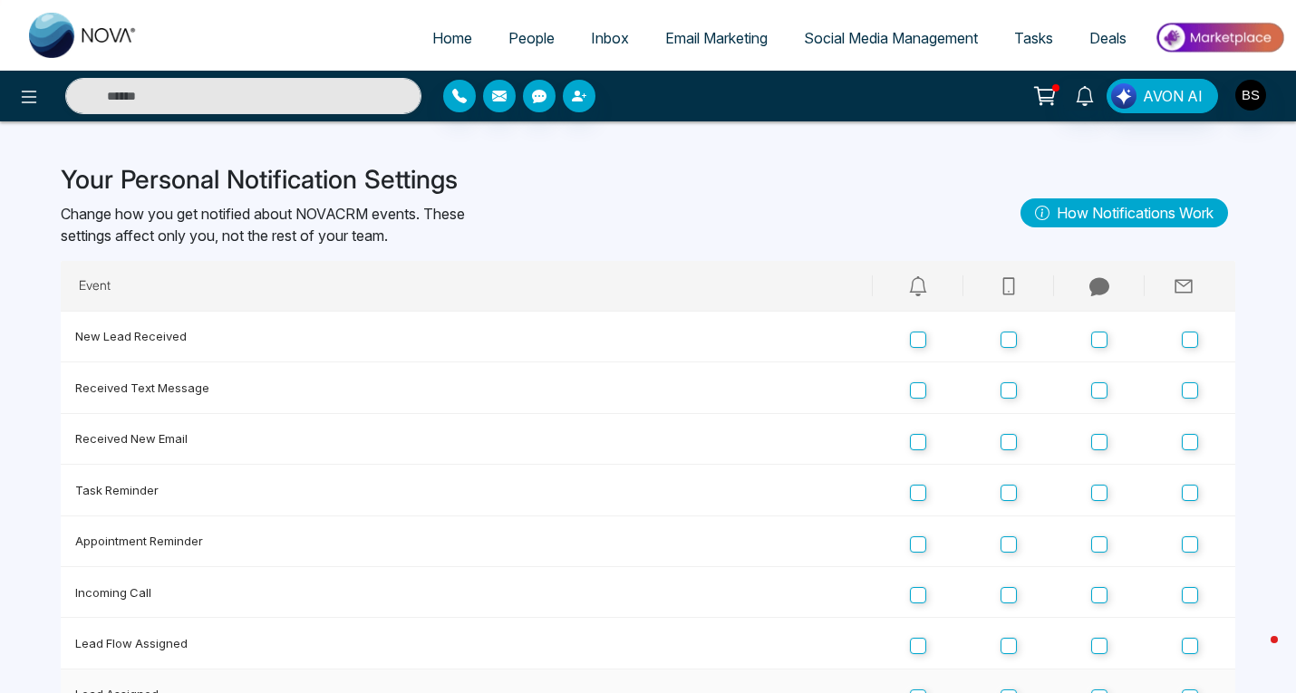
click at [823, 679] on td "Lead Assigned" at bounding box center [467, 695] width 812 height 51
